Goal: Task Accomplishment & Management: Manage account settings

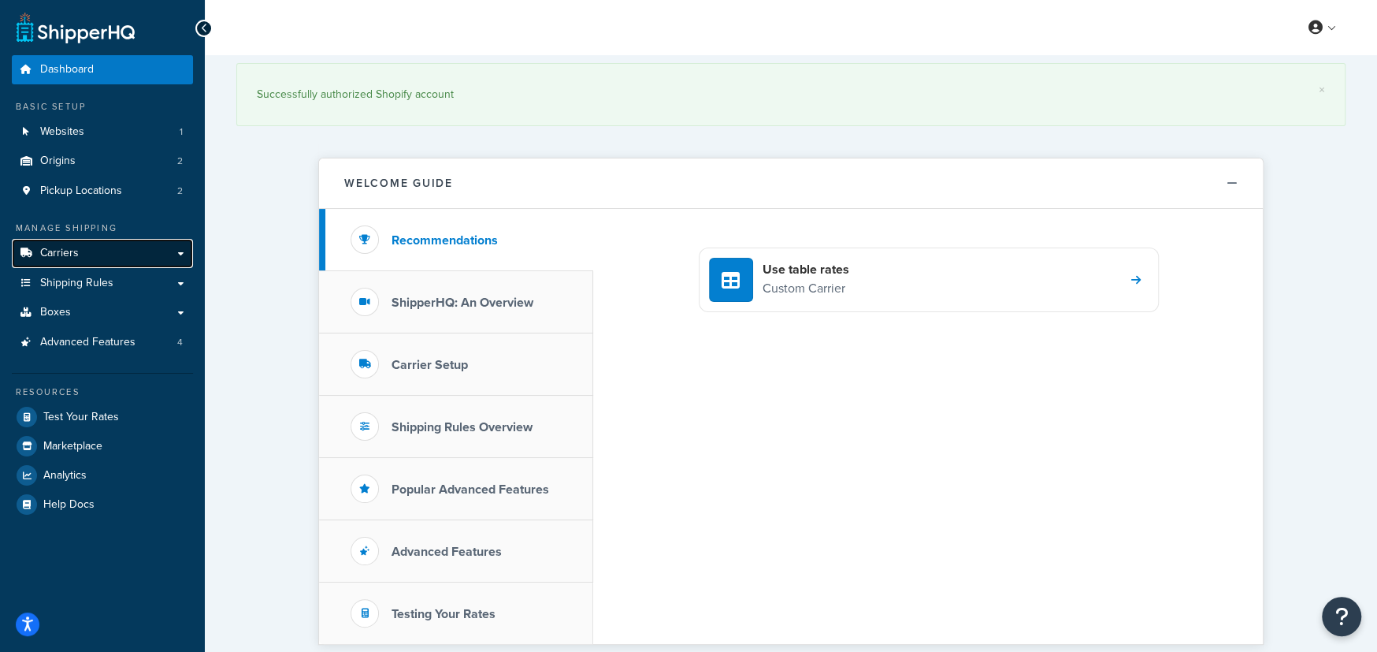
click at [78, 254] on link "Carriers" at bounding box center [102, 253] width 181 height 29
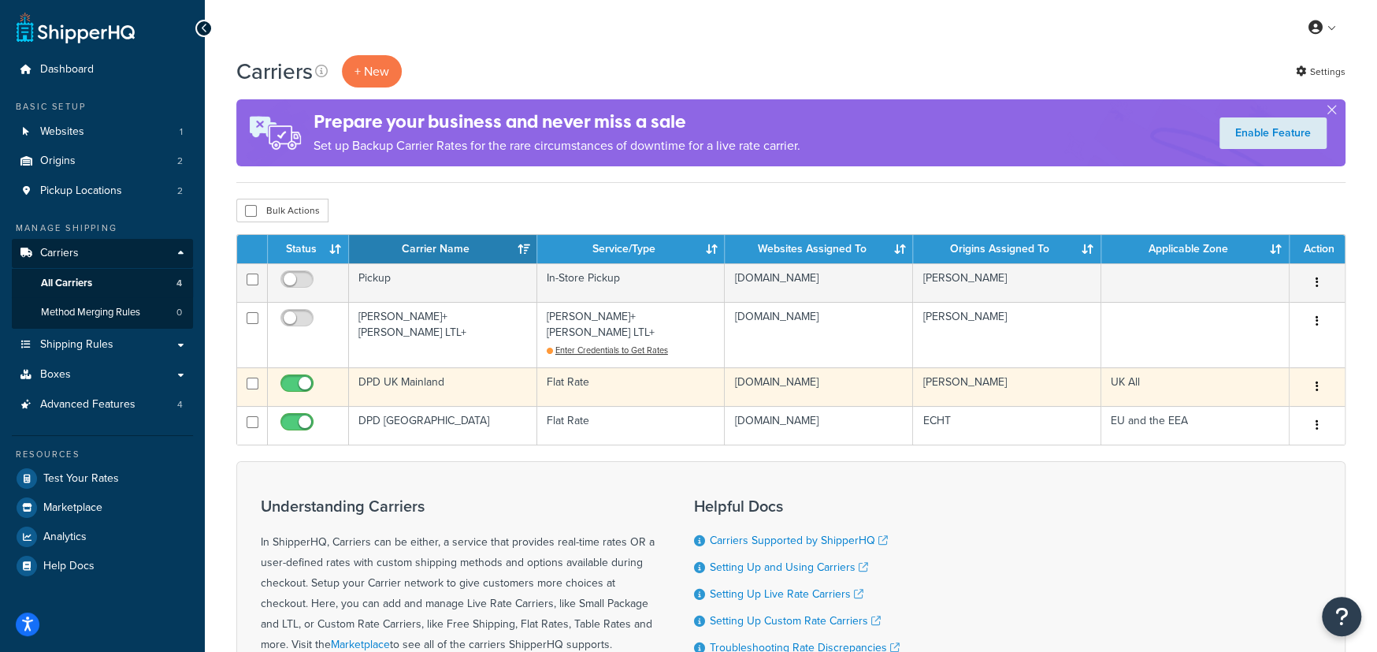
click at [411, 367] on td "DPD UK Mainland" at bounding box center [443, 386] width 188 height 39
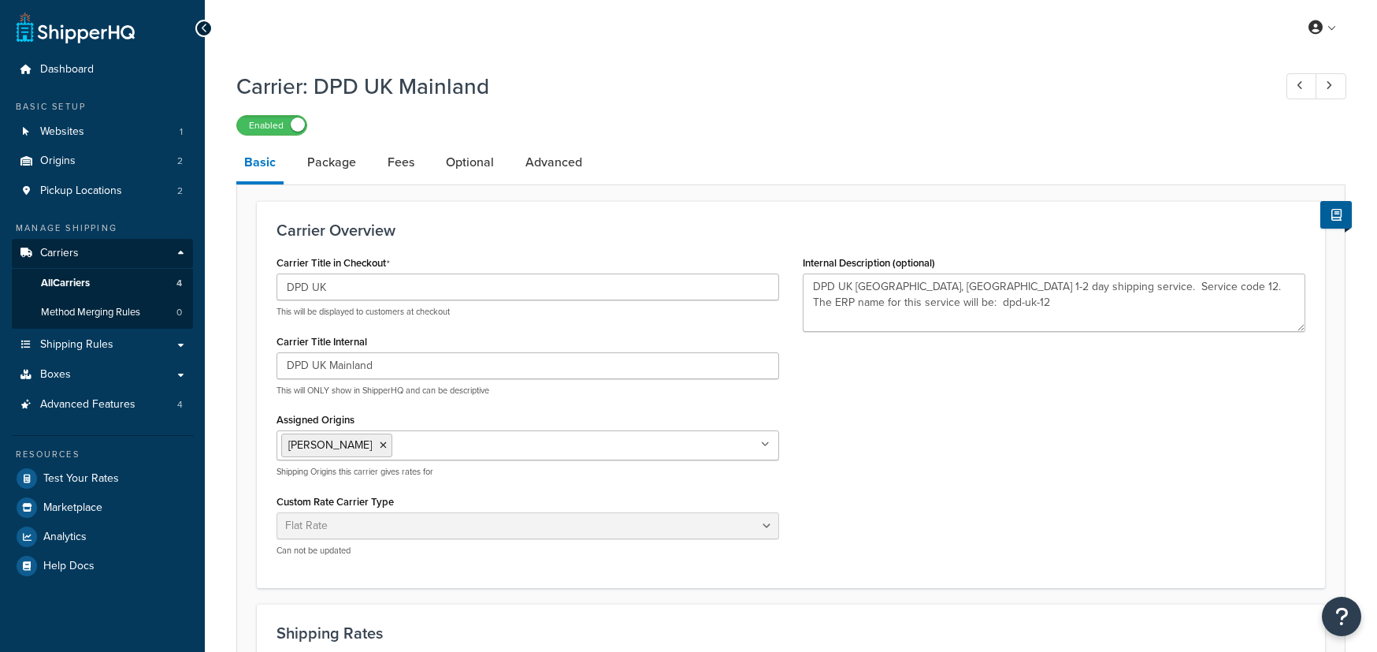
select select "flat"
select select "package"
